Goal: Navigation & Orientation: Go to known website

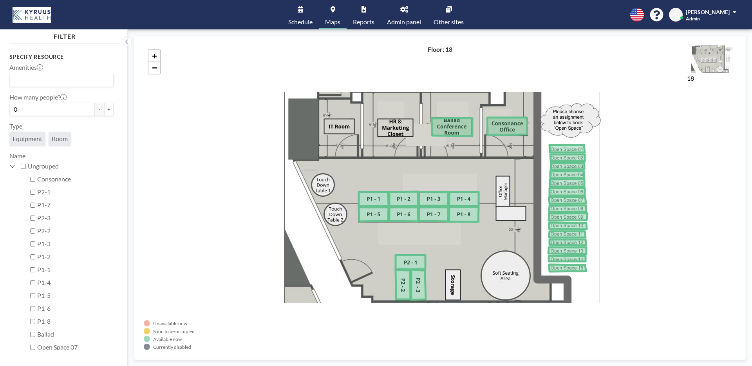
click at [447, 13] on link "Other sites" at bounding box center [449, 14] width 43 height 29
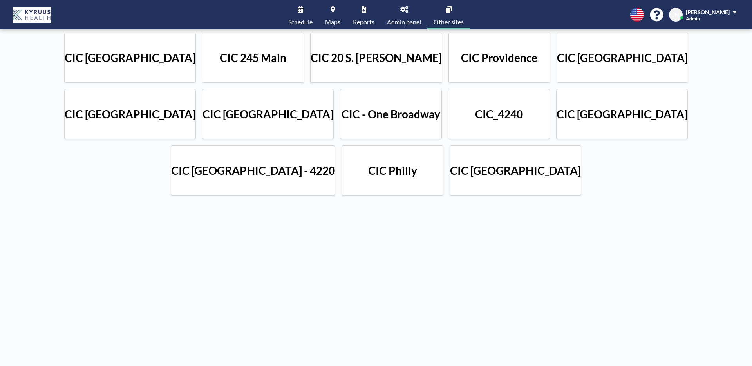
click at [556, 110] on div "CIC [GEOGRAPHIC_DATA]" at bounding box center [622, 114] width 132 height 50
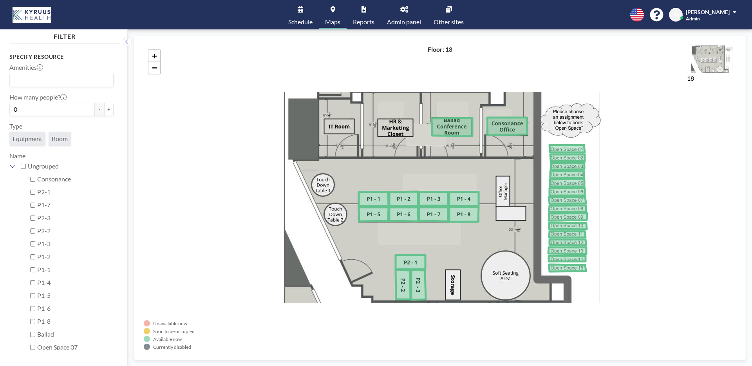
click at [437, 10] on link "Other sites" at bounding box center [449, 14] width 43 height 29
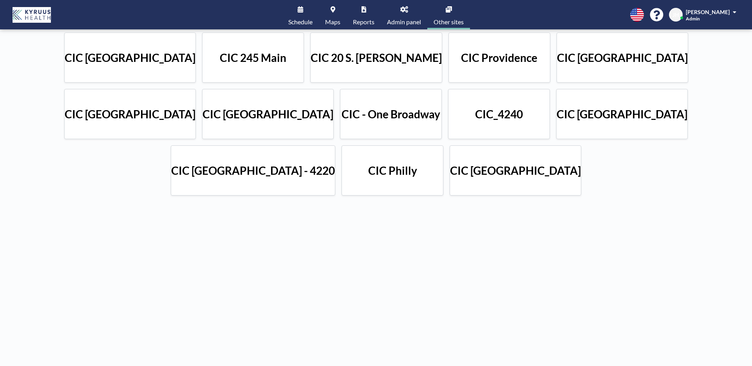
click at [556, 122] on div "CIC [GEOGRAPHIC_DATA]" at bounding box center [622, 114] width 132 height 50
